Goal: Find specific page/section

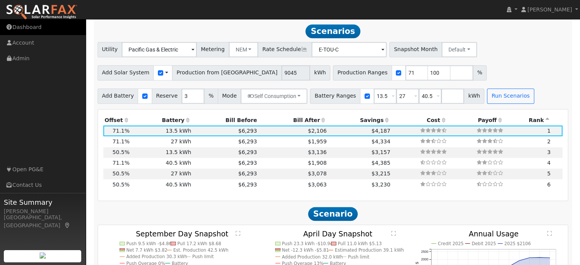
scroll to position [703, 0]
click at [26, 23] on link "Dashboard" at bounding box center [43, 27] width 86 height 16
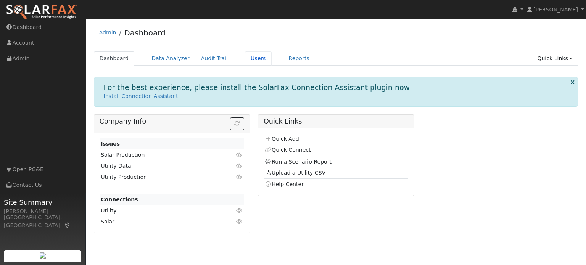
click at [246, 58] on link "Users" at bounding box center [258, 58] width 27 height 14
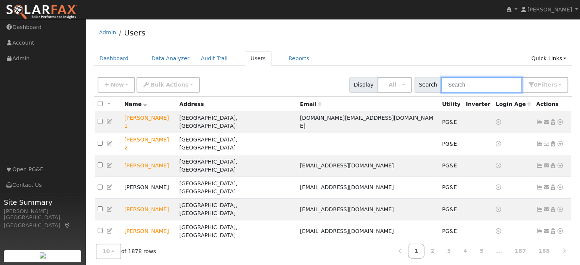
click at [459, 87] on input "text" at bounding box center [481, 85] width 81 height 16
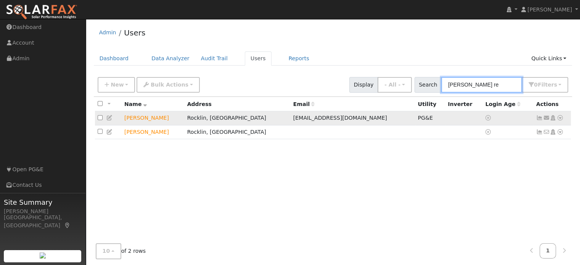
type input "tina re"
click at [561, 117] on icon at bounding box center [560, 117] width 7 height 5
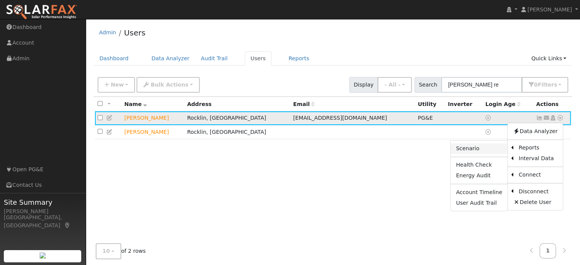
click at [479, 152] on link "Scenario" at bounding box center [479, 148] width 57 height 11
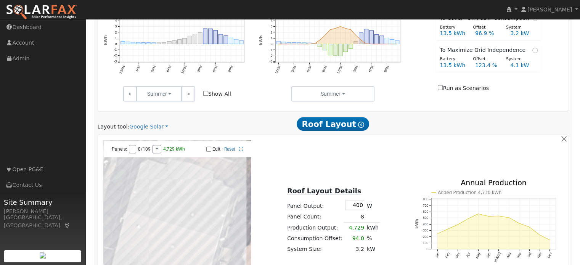
scroll to position [309, 0]
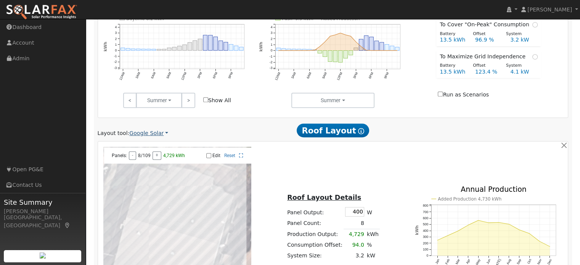
click at [145, 135] on link "Google Solar" at bounding box center [148, 133] width 39 height 8
click at [143, 166] on link "Aurora" at bounding box center [153, 168] width 53 height 11
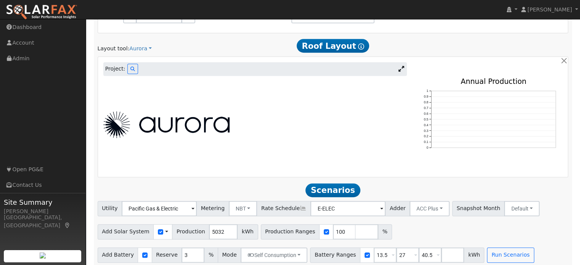
scroll to position [399, 0]
